Goal: Communication & Community: Ask a question

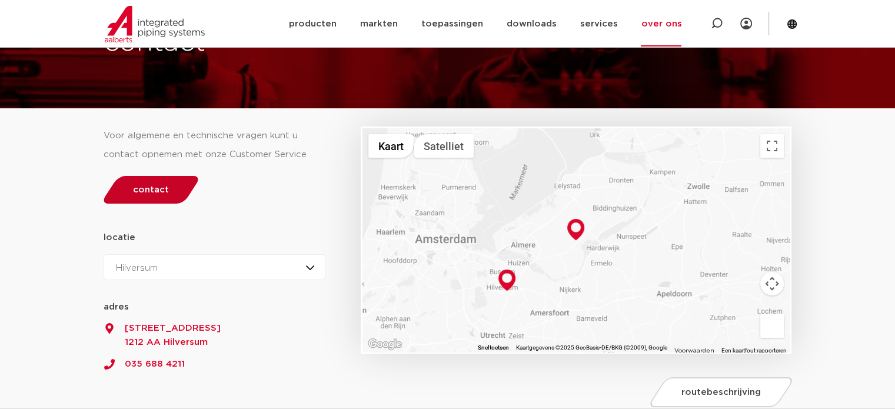
scroll to position [118, 0]
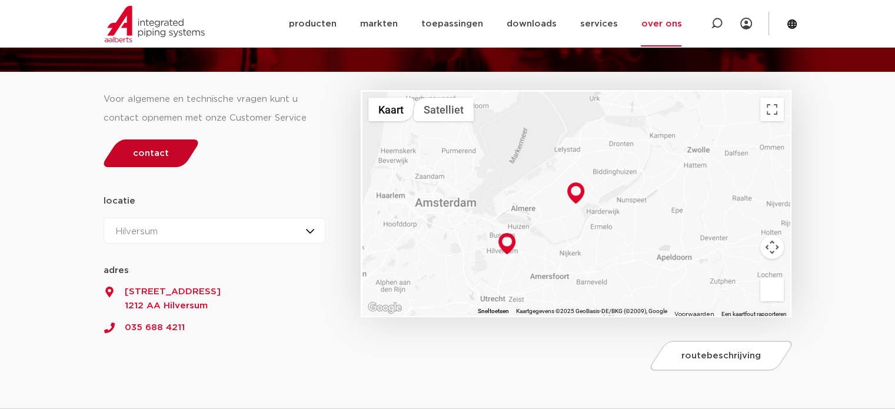
click at [147, 160] on link "contact" at bounding box center [150, 153] width 101 height 28
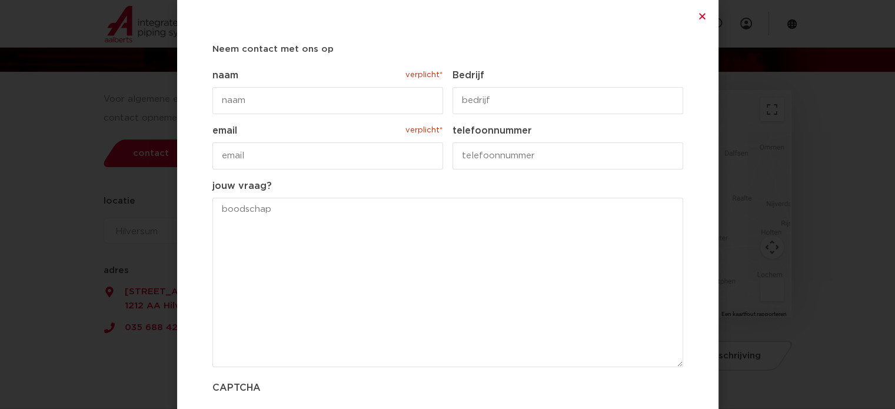
click at [301, 99] on input "naam verplicht*" at bounding box center [327, 100] width 231 height 27
type input "[PERSON_NAME]"
type input "JB Loodgieter"
type input "[EMAIL_ADDRESS][DOMAIN_NAME]"
type input "0651688027"
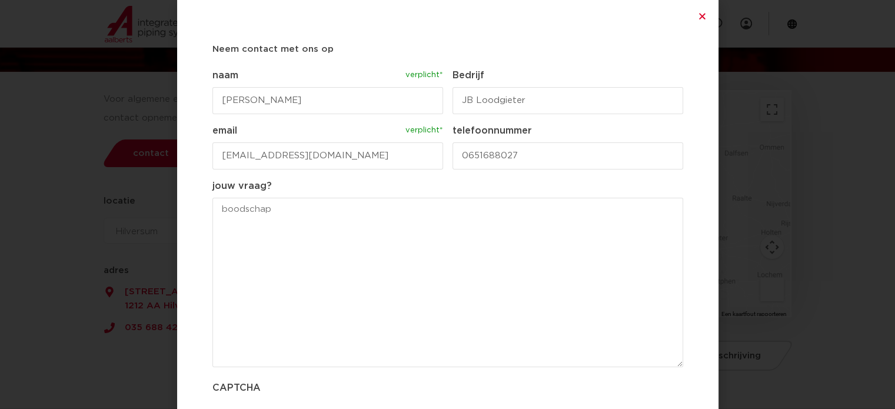
paste textarea "Goedendag, Ik heb afgelopen maart een buitenkraan van jullie geplaatst, maar he…"
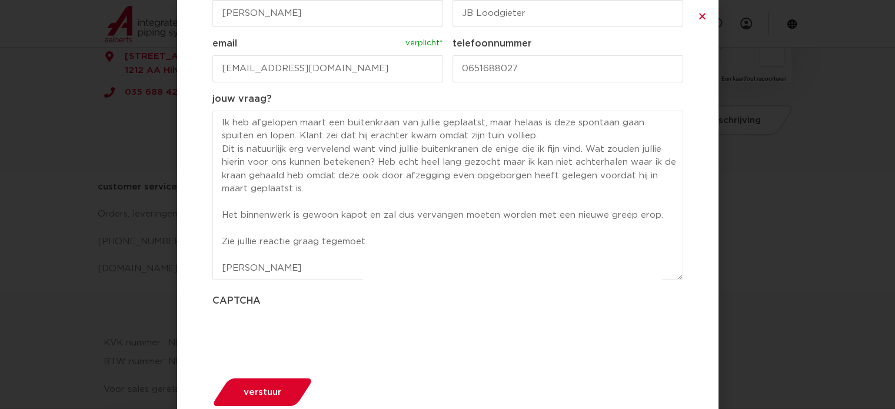
scroll to position [104, 0]
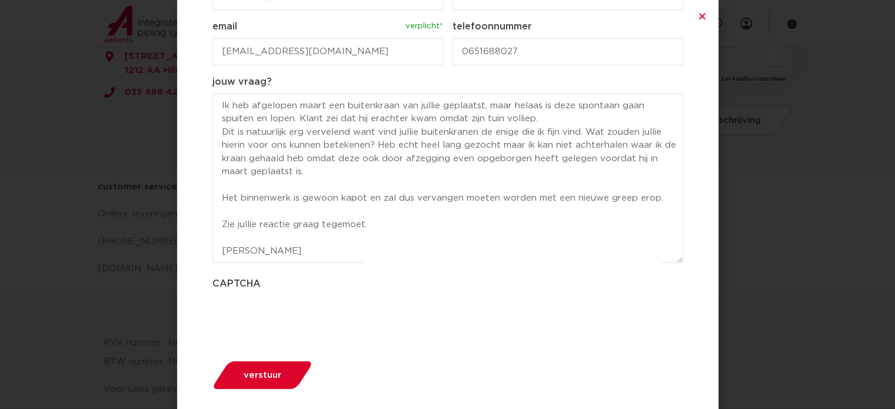
type textarea "Goedendag, Ik heb afgelopen maart een buitenkraan van jullie geplaatst, maar he…"
click at [264, 374] on span "verstuur" at bounding box center [263, 375] width 38 height 9
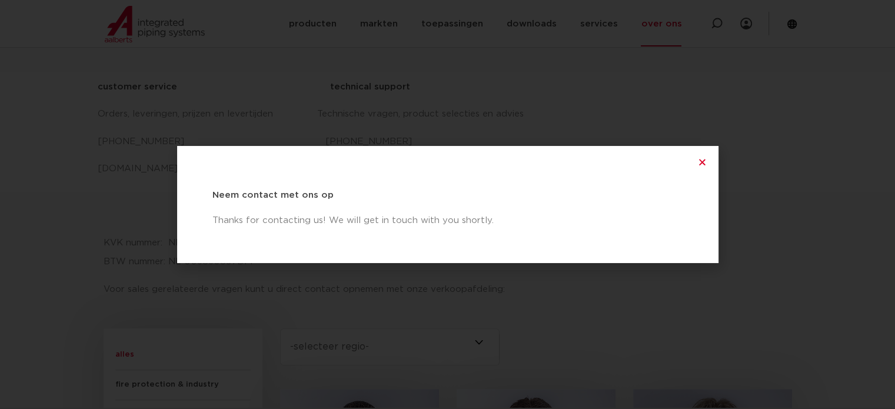
scroll to position [509, 0]
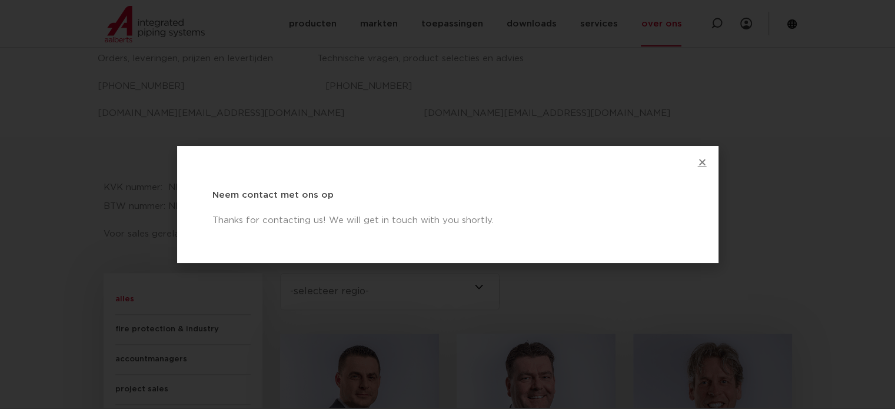
click at [702, 164] on icon "Close" at bounding box center [702, 162] width 9 height 9
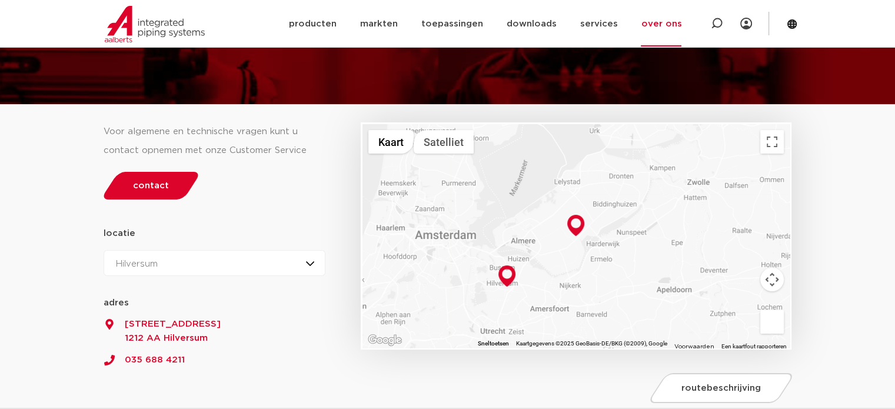
scroll to position [66, 0]
